Goal: Feedback & Contribution: Contribute content

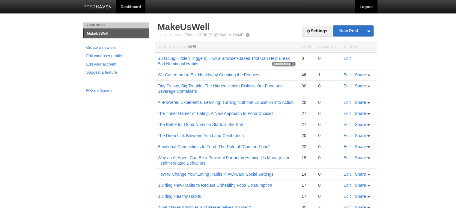
click at [363, 5] on link "Logout" at bounding box center [366, 6] width 22 height 13
click at [363, 7] on link "Logout" at bounding box center [366, 6] width 22 height 13
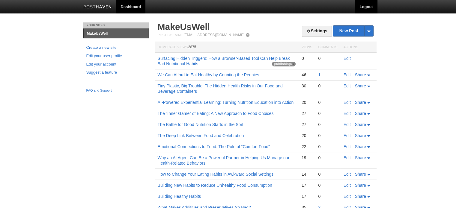
click at [363, 7] on link "Logout" at bounding box center [366, 6] width 22 height 13
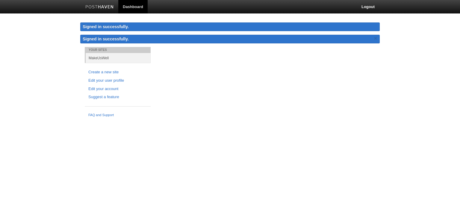
drag, startPoint x: 0, startPoint y: 0, endPoint x: 347, endPoint y: 60, distance: 351.8
click at [347, 60] on div "Your Sites MakeUsWell Create a new site Edit your user profile Edit your accoun…" at bounding box center [230, 83] width 300 height 73
click at [378, 38] on link "×" at bounding box center [375, 38] width 5 height 7
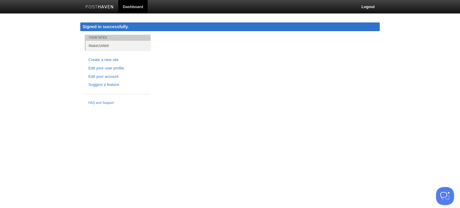
click at [362, 76] on div "Your Sites MakeUsWell Create a new site Edit your user profile Edit your accoun…" at bounding box center [230, 71] width 300 height 73
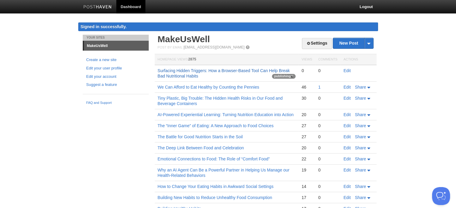
click at [278, 71] on link "Surfacing Hidden Triggers: How a Browser-Based Tool Can Help Break Bad Nutritio…" at bounding box center [224, 73] width 132 height 10
click at [346, 44] on link "New Post" at bounding box center [353, 43] width 40 height 10
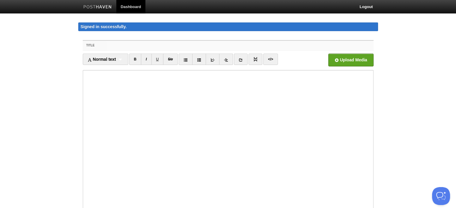
paste input "Surfacing Hidden Triggers: How a Browser-Based Tool Can Help Break Bad Nutritio…"
type input "Surfacing Hidden Triggers: How a Browser-Based Tool Can Help Break Bad Nutritio…"
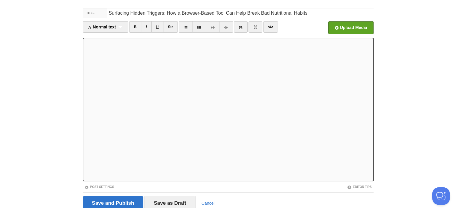
scroll to position [57, 0]
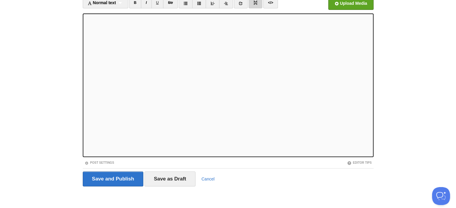
click at [254, 3] on img at bounding box center [255, 3] width 4 height 4
click at [109, 161] on link "Post Settings" at bounding box center [100, 162] width 30 height 3
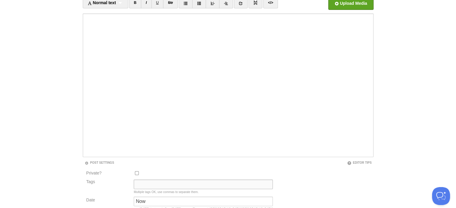
click at [149, 187] on input "Tags" at bounding box center [203, 185] width 139 height 10
type input "Current State"
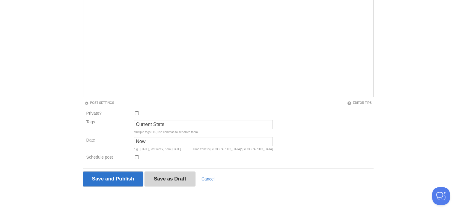
click at [174, 179] on input "Save as Draft" at bounding box center [170, 179] width 51 height 15
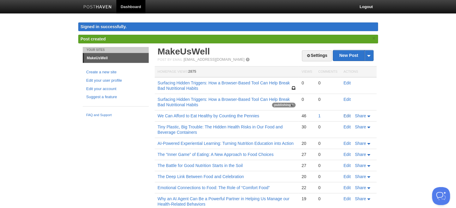
click at [349, 116] on link "Edit" at bounding box center [347, 116] width 7 height 5
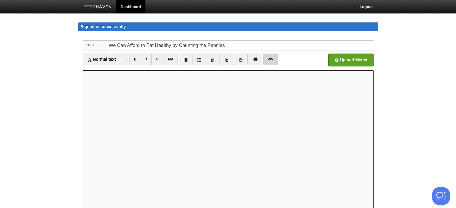
click at [271, 60] on link "</>" at bounding box center [270, 59] width 15 height 11
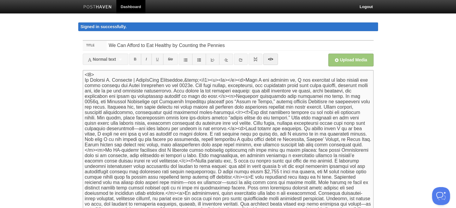
drag, startPoint x: 85, startPoint y: 75, endPoint x: 240, endPoint y: 80, distance: 154.5
click at [240, 80] on textarea at bounding box center [228, 142] width 291 height 144
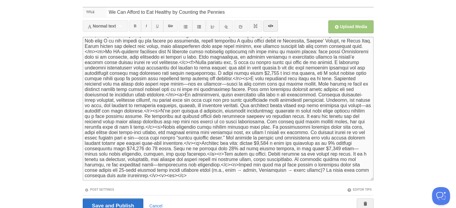
scroll to position [60, 0]
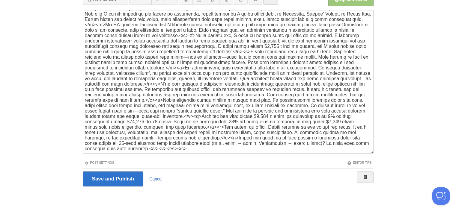
click at [158, 179] on link "Cancel" at bounding box center [155, 179] width 13 height 5
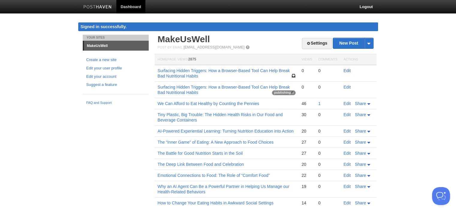
click at [348, 71] on link "Edit" at bounding box center [347, 70] width 7 height 5
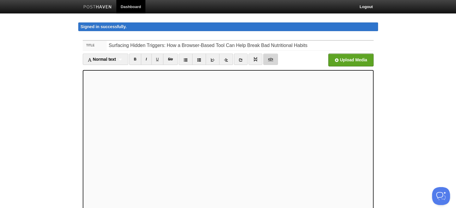
click at [270, 58] on link "</>" at bounding box center [270, 59] width 15 height 11
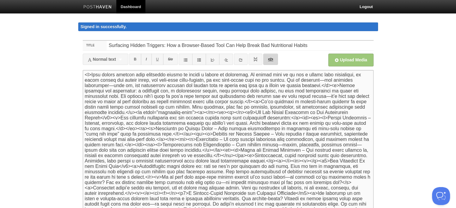
paste textarea "<h5> By Michael J. Critelli | MakeUsWell Newsletter,&nbsp;</h5><p><br></p>"
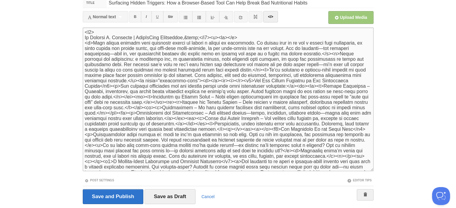
scroll to position [70, 0]
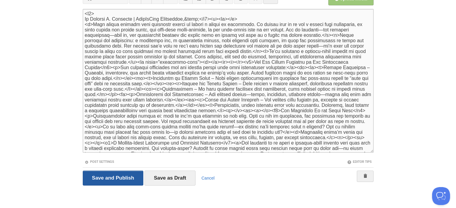
type textarea "<h5> By Michael J. Critelli | MakeUsWell Newsletter,&nbsp;</h5><p><br></p> <p>M…"
click at [110, 171] on input "Save and Publish" at bounding box center [113, 178] width 61 height 15
